Goal: Task Accomplishment & Management: Manage account settings

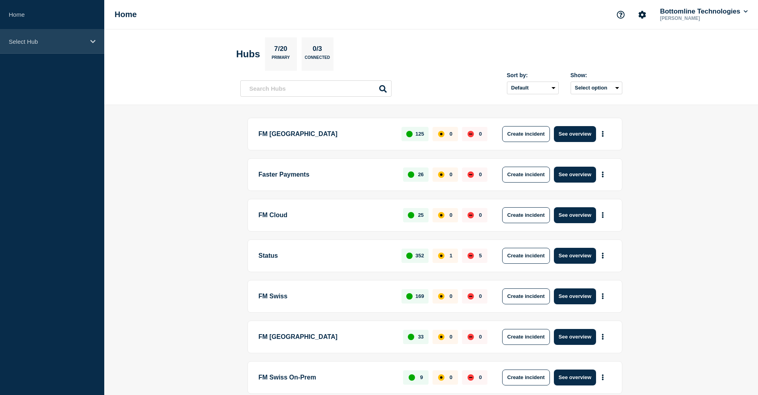
click at [46, 39] on p "Select Hub" at bounding box center [47, 41] width 76 height 7
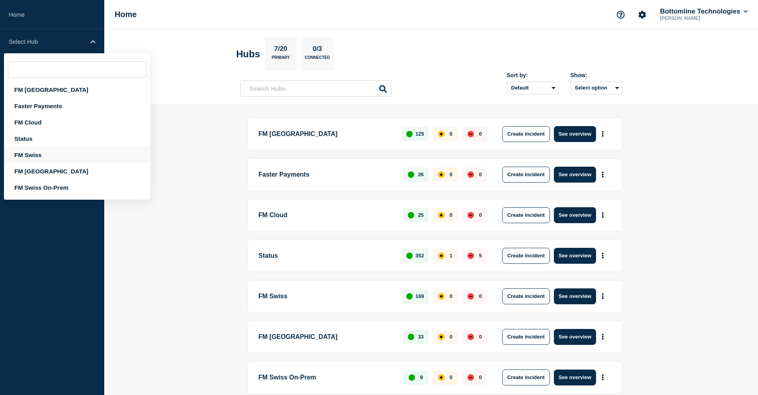
click at [36, 152] on div "FM Swiss" at bounding box center [77, 155] width 146 height 16
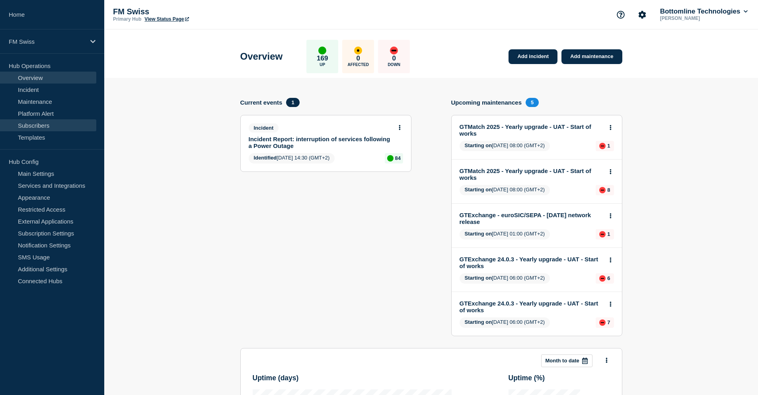
click at [37, 127] on link "Subscribers" at bounding box center [48, 125] width 96 height 12
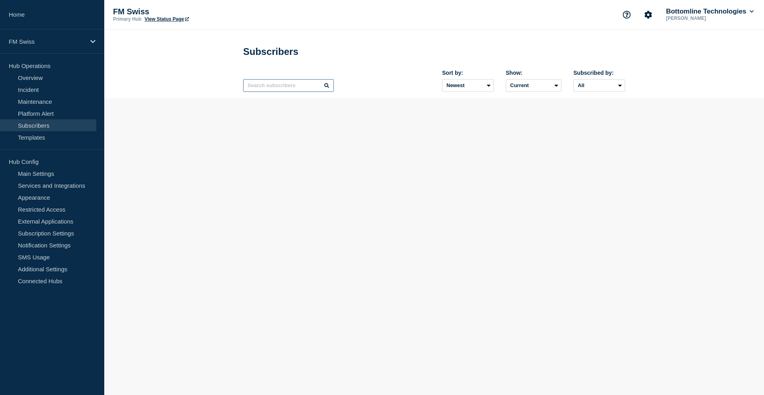
click at [286, 88] on input "text" at bounding box center [288, 85] width 91 height 13
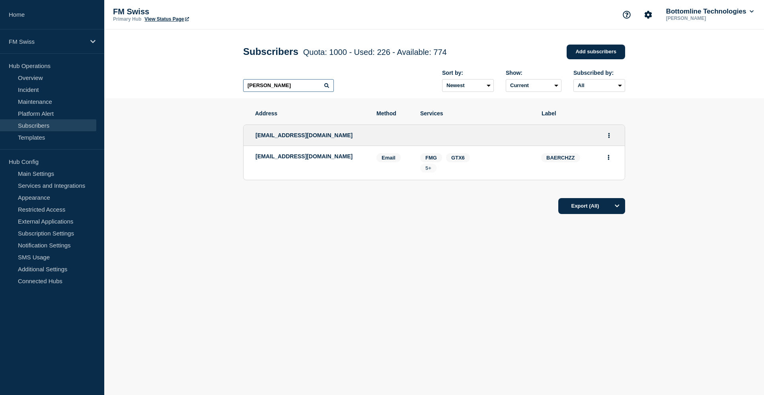
type input "[PERSON_NAME]"
click at [432, 170] on span "5+" at bounding box center [428, 168] width 16 height 9
click at [331, 259] on div "Address Method Services Label [EMAIL_ADDRESS][DOMAIN_NAME] [EMAIL_ADDRESS][DOMA…" at bounding box center [434, 186] width 382 height 176
click at [428, 171] on span "5+" at bounding box center [429, 168] width 6 height 6
